Goal: Task Accomplishment & Management: Use online tool/utility

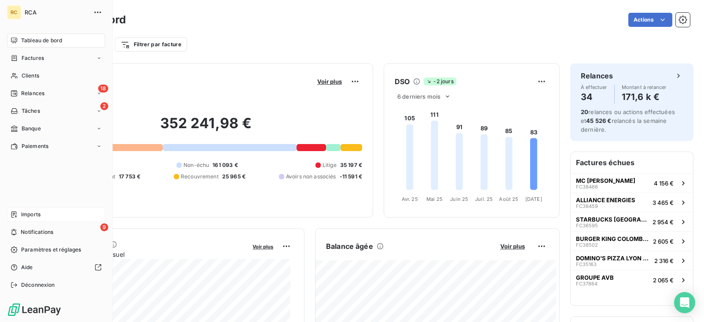
click at [21, 212] on div "Imports" at bounding box center [56, 214] width 98 height 14
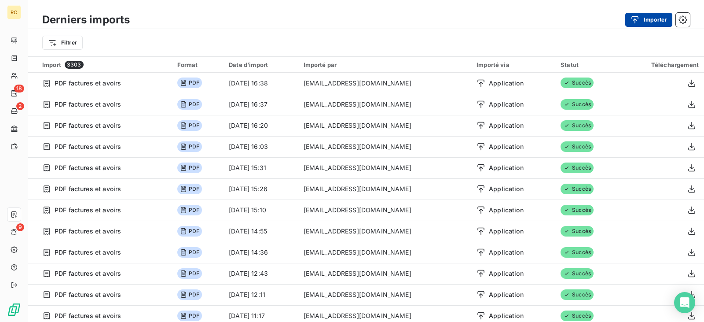
click at [646, 25] on button "Importer" at bounding box center [648, 20] width 47 height 14
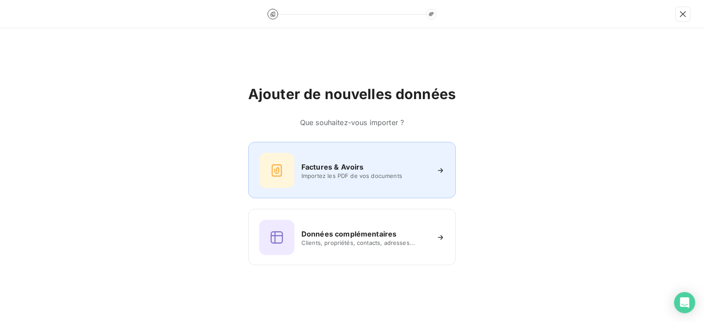
click at [341, 169] on h6 "Factures & Avoirs" at bounding box center [332, 167] width 62 height 11
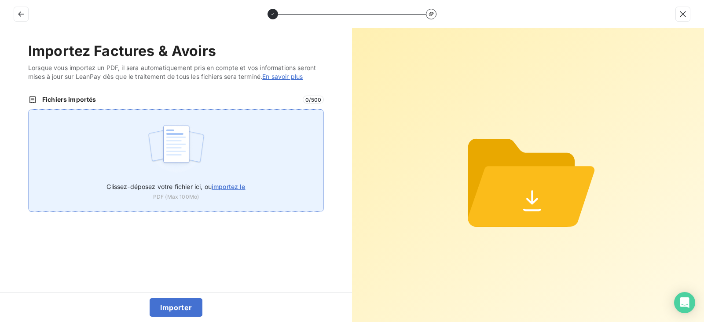
click at [199, 160] on img at bounding box center [176, 148] width 59 height 56
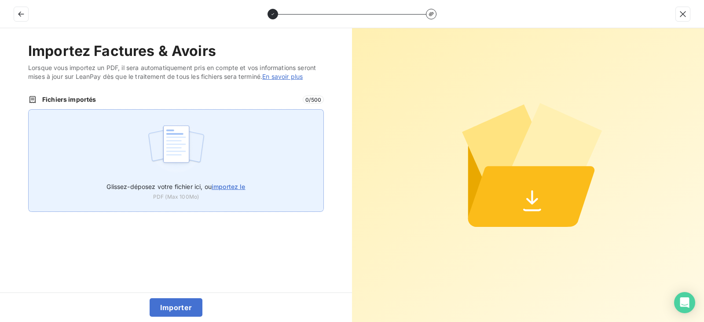
type input "C:\fakepath\FC38811.pdf"
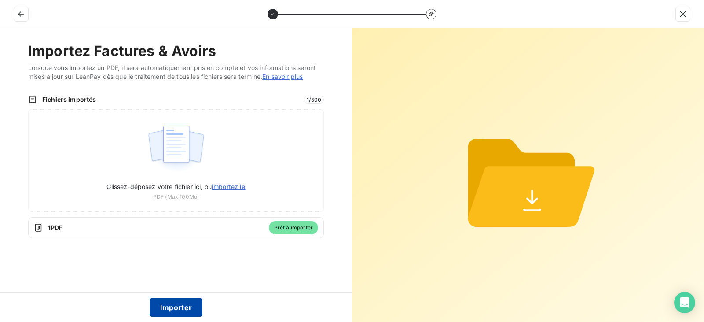
click at [187, 306] on button "Importer" at bounding box center [176, 307] width 53 height 18
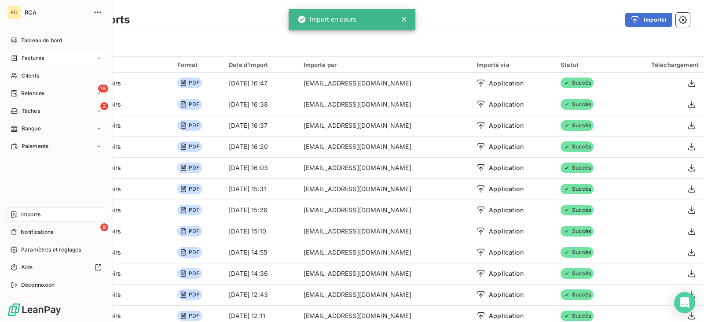
click at [19, 59] on div "Factures" at bounding box center [27, 58] width 33 height 8
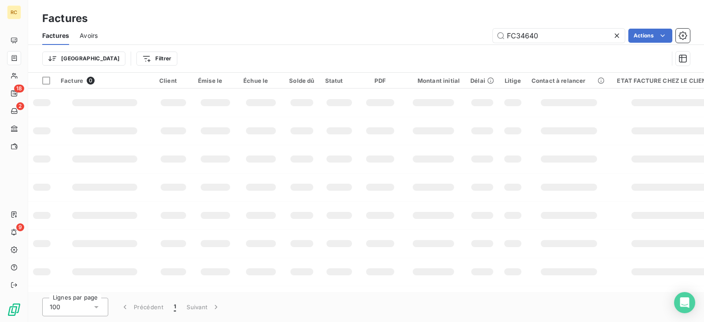
drag, startPoint x: 507, startPoint y: 34, endPoint x: 429, endPoint y: 40, distance: 78.1
click at [439, 40] on div "FC34640 Actions" at bounding box center [399, 36] width 582 height 14
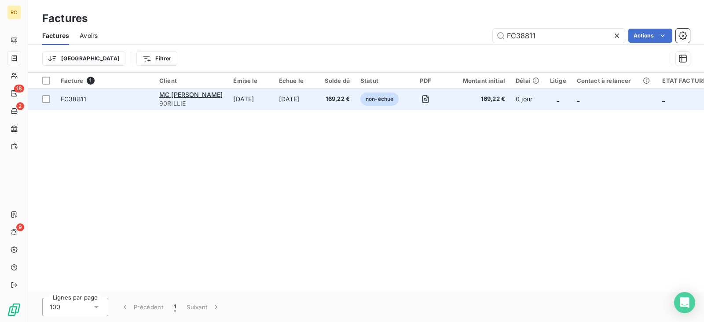
type input "FC38811"
click at [273, 94] on td "[DATE]" at bounding box center [250, 98] width 45 height 21
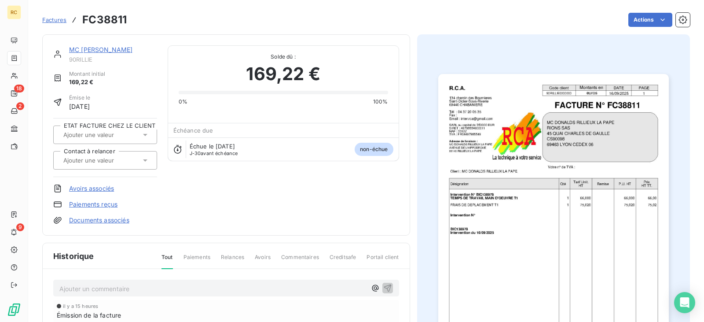
click at [100, 222] on link "Documents associés" at bounding box center [99, 220] width 60 height 9
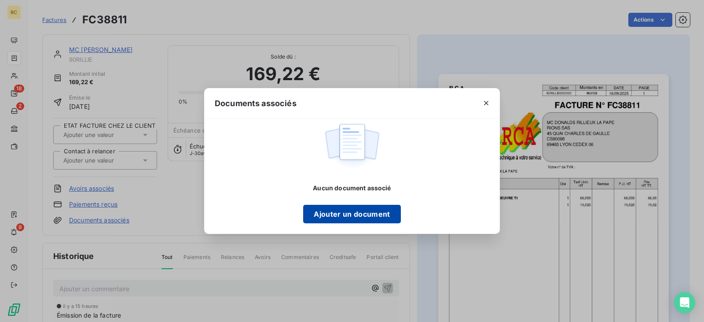
click at [387, 215] on button "Ajouter un document" at bounding box center [351, 214] width 97 height 18
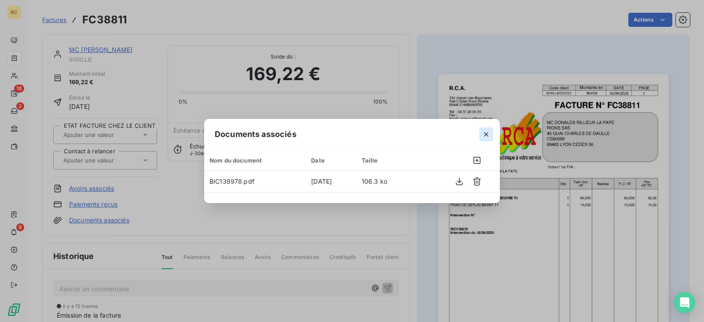
click at [488, 137] on icon "button" at bounding box center [486, 134] width 9 height 9
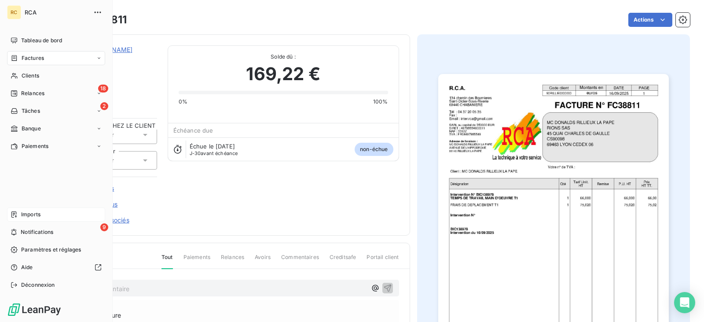
click at [40, 211] on span "Imports" at bounding box center [30, 214] width 19 height 8
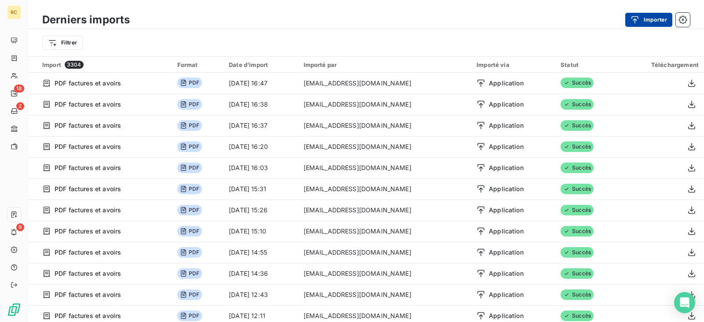
click at [640, 22] on div "button" at bounding box center [637, 19] width 13 height 9
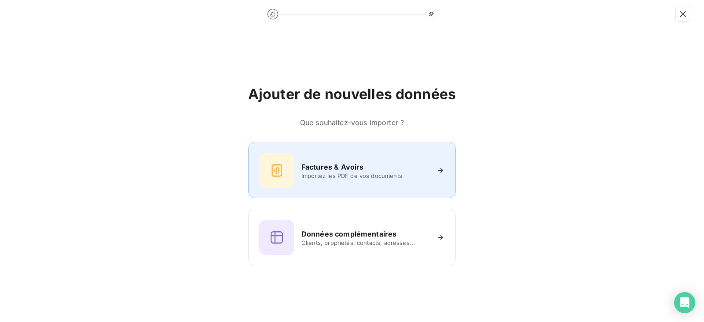
click at [317, 166] on h6 "Factures & Avoirs" at bounding box center [332, 167] width 62 height 11
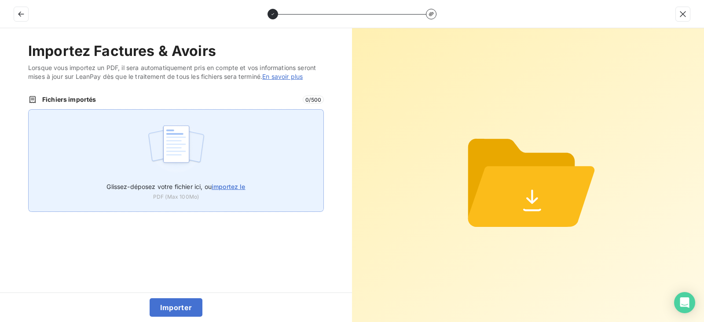
click at [264, 169] on div "Glissez-déposez votre fichier ici, ou importez le PDF (Max 100Mo)" at bounding box center [176, 160] width 296 height 103
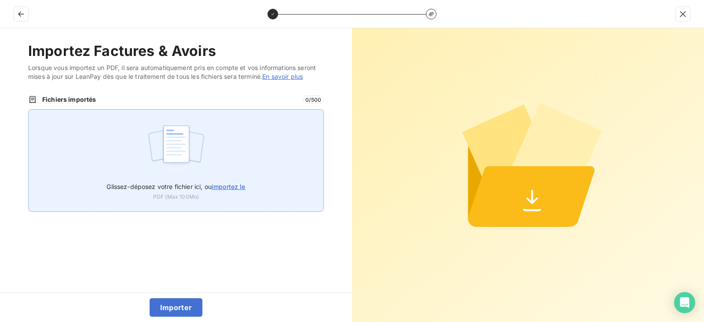
type input "C:\fakepath\FC38812.pdf"
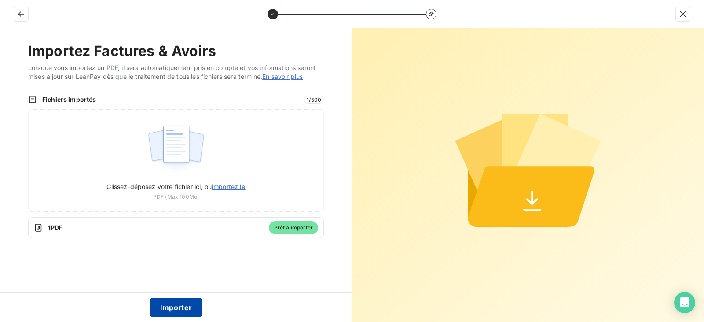
click at [179, 307] on button "Importer" at bounding box center [176, 307] width 53 height 18
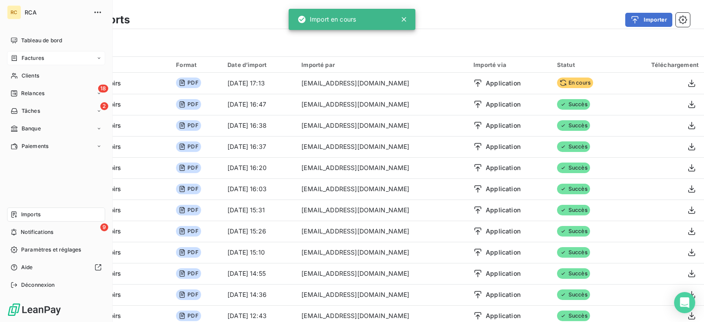
drag, startPoint x: 20, startPoint y: 57, endPoint x: 25, endPoint y: 56, distance: 4.9
click at [20, 57] on div "Factures" at bounding box center [27, 58] width 33 height 8
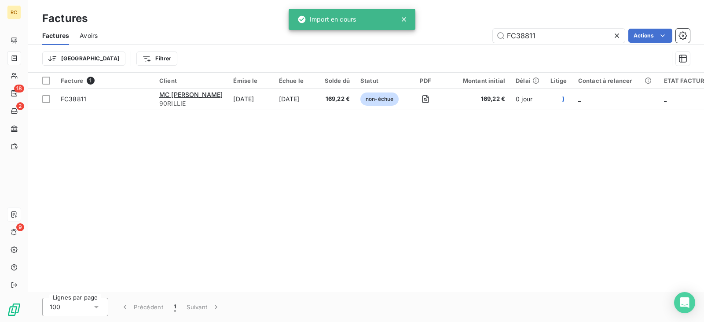
drag, startPoint x: 566, startPoint y: 37, endPoint x: 442, endPoint y: 42, distance: 124.2
click at [444, 42] on div "FC38811 Actions" at bounding box center [399, 36] width 582 height 14
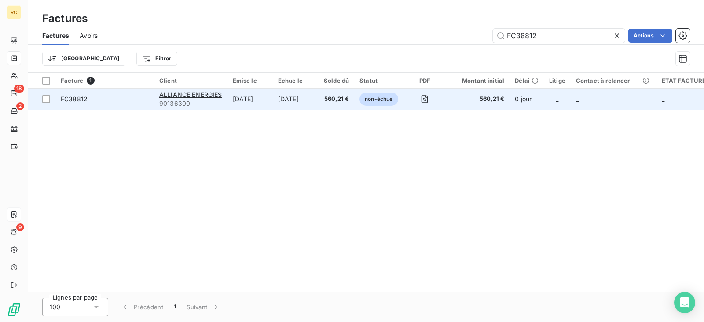
type input "FC38812"
click at [294, 102] on td "[DATE]" at bounding box center [296, 98] width 46 height 21
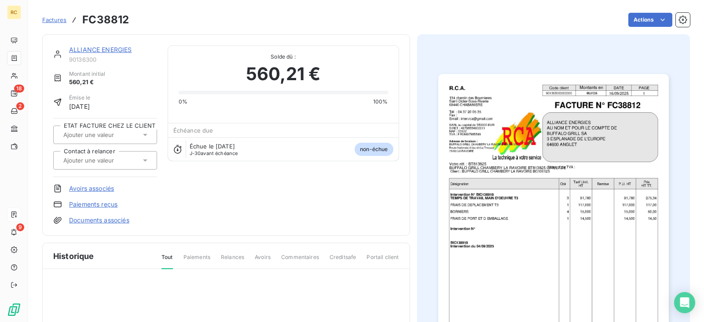
click at [114, 222] on link "Documents associés" at bounding box center [99, 220] width 60 height 9
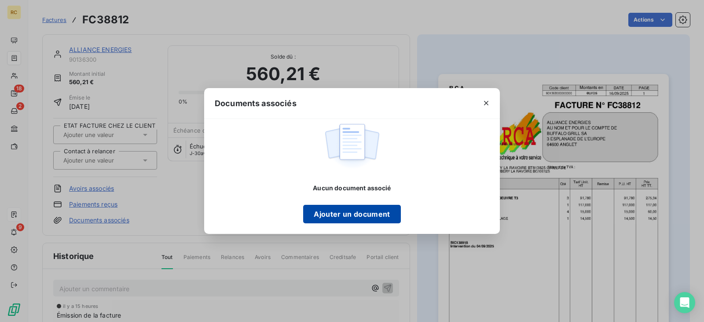
click at [345, 216] on button "Ajouter un document" at bounding box center [351, 214] width 97 height 18
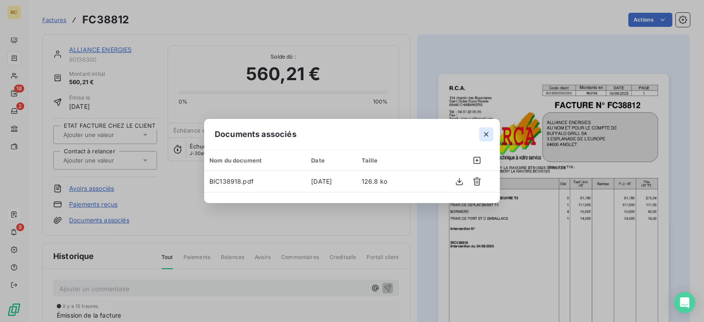
click at [486, 136] on icon "button" at bounding box center [486, 134] width 9 height 9
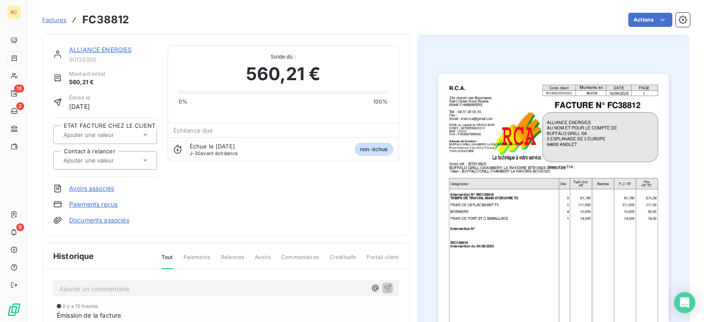
click at [52, 17] on span "Factures" at bounding box center [54, 19] width 24 height 7
